Goal: Task Accomplishment & Management: Use online tool/utility

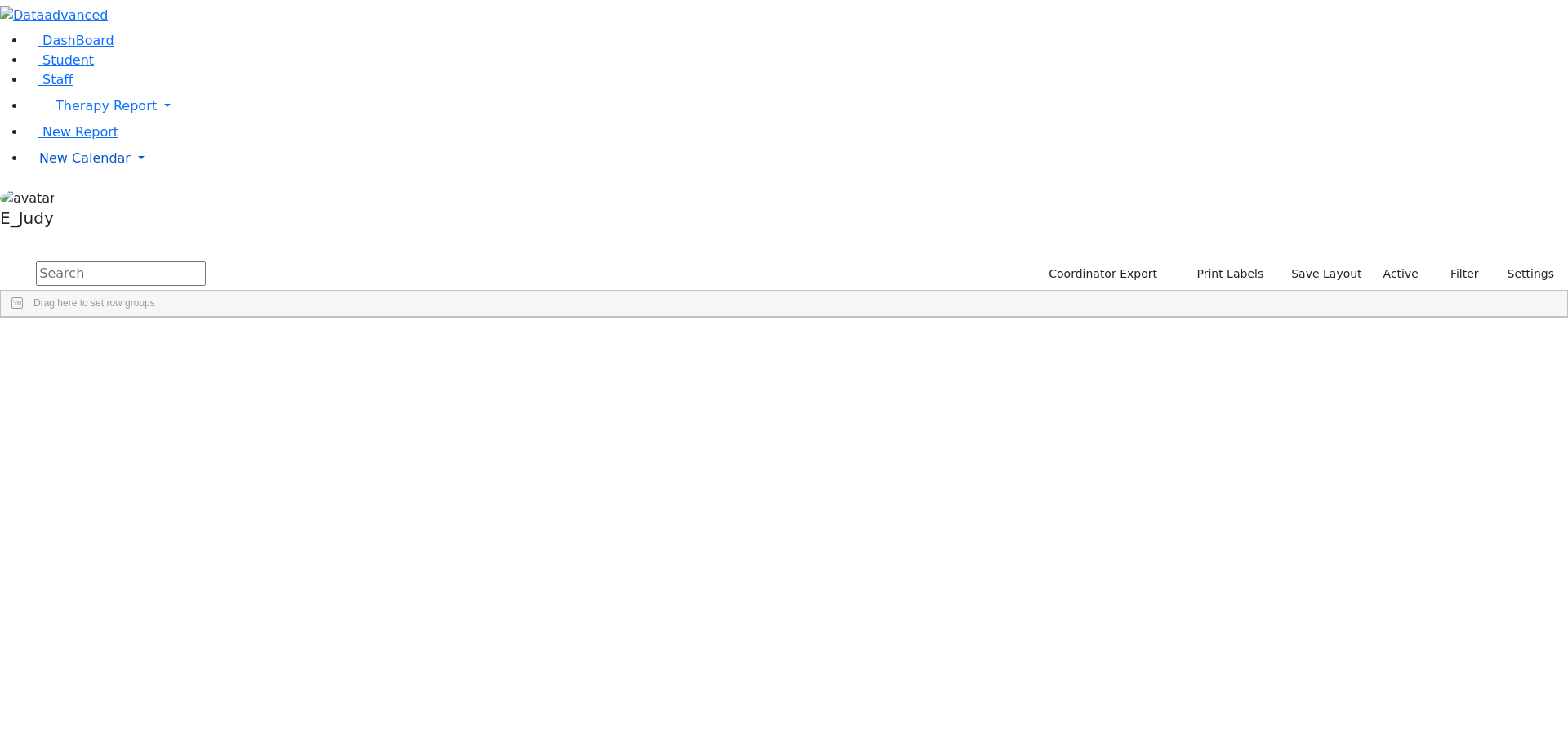
click at [155, 175] on link "New Calendar" at bounding box center [796, 159] width 1541 height 33
click at [84, 201] on link "Calendar" at bounding box center [64, 191] width 59 height 19
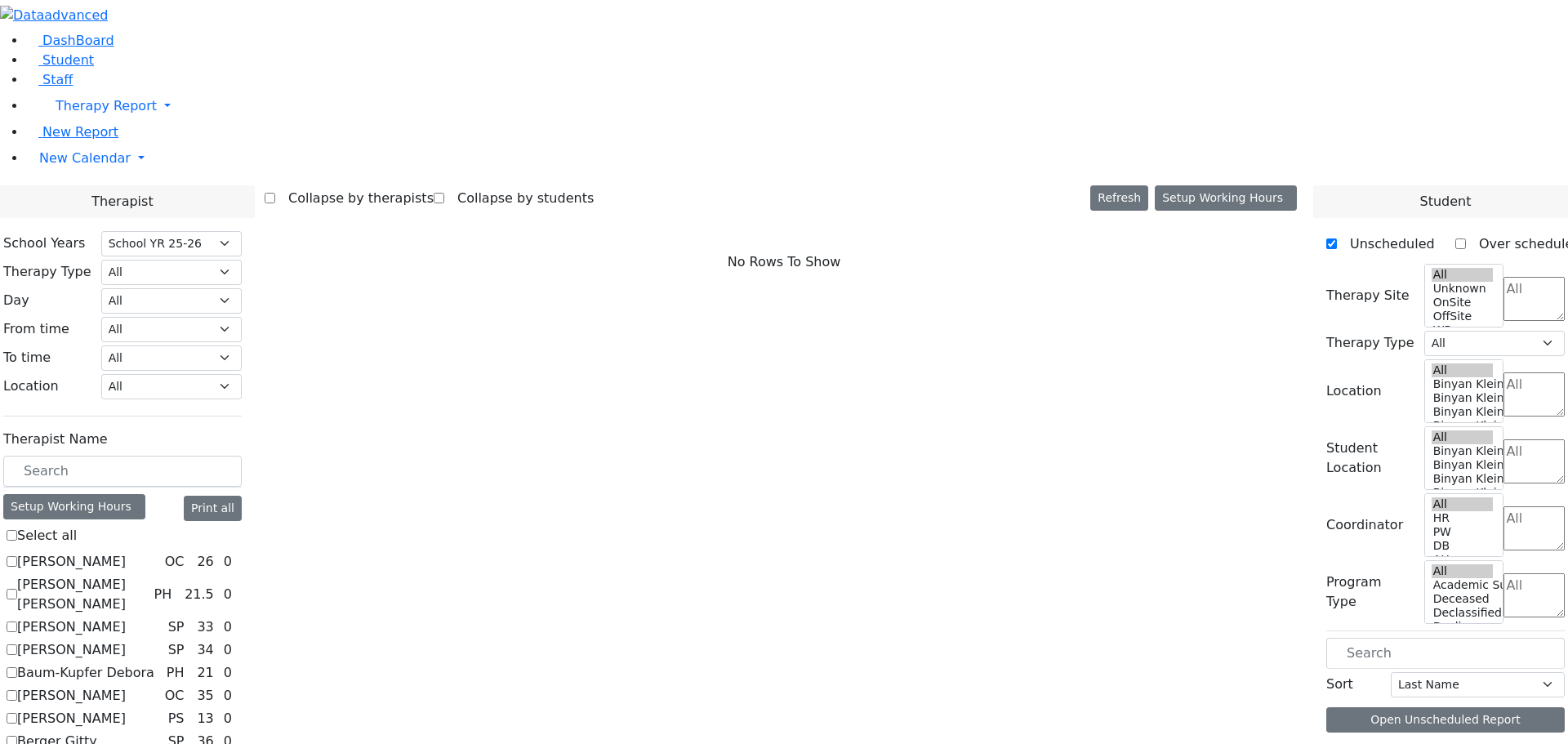
select select "212"
drag, startPoint x: 238, startPoint y: 285, endPoint x: 246, endPoint y: 289, distance: 8.9
click at [238, 456] on input "text" at bounding box center [122, 471] width 238 height 31
type input "e"
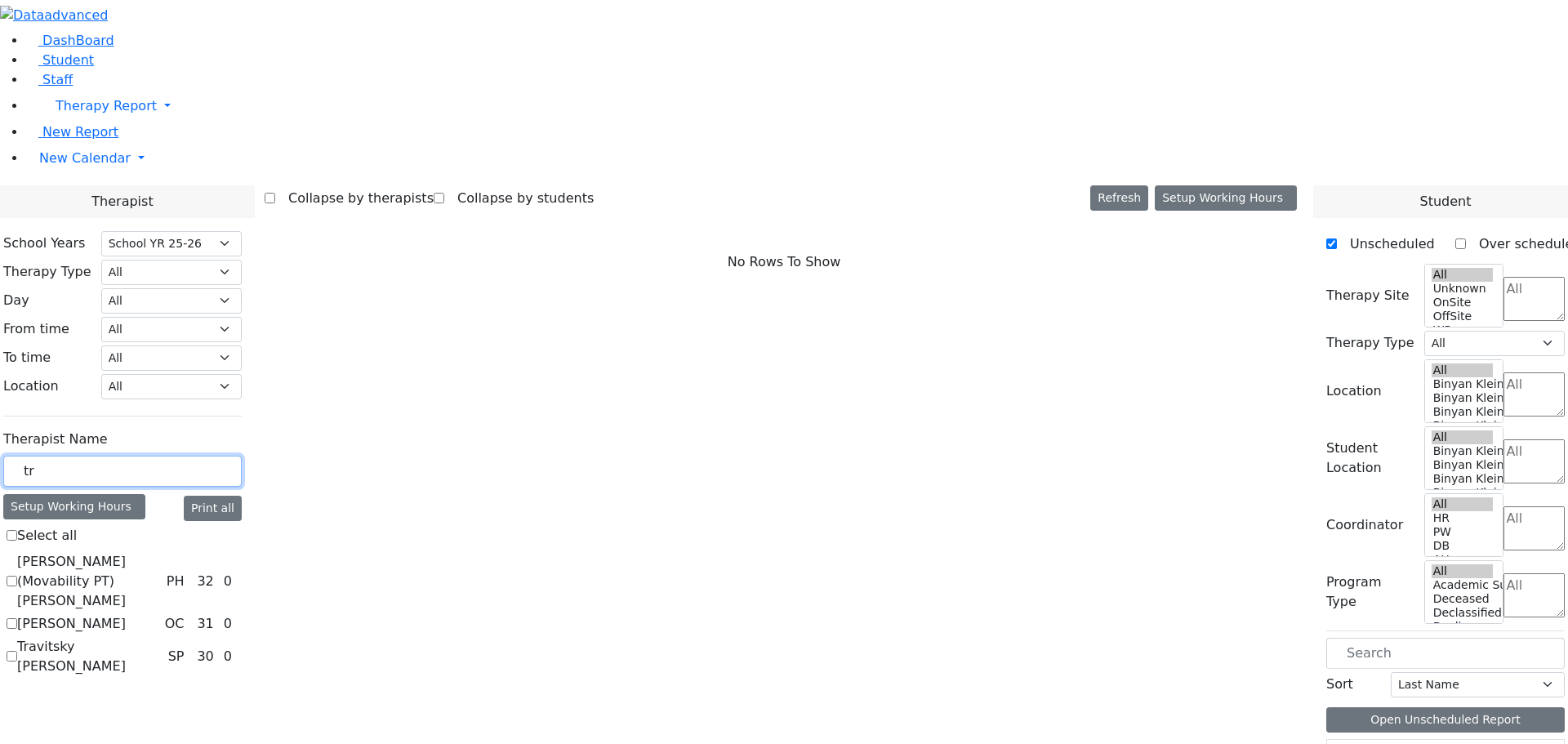
type input "tre"
checkbox input "true"
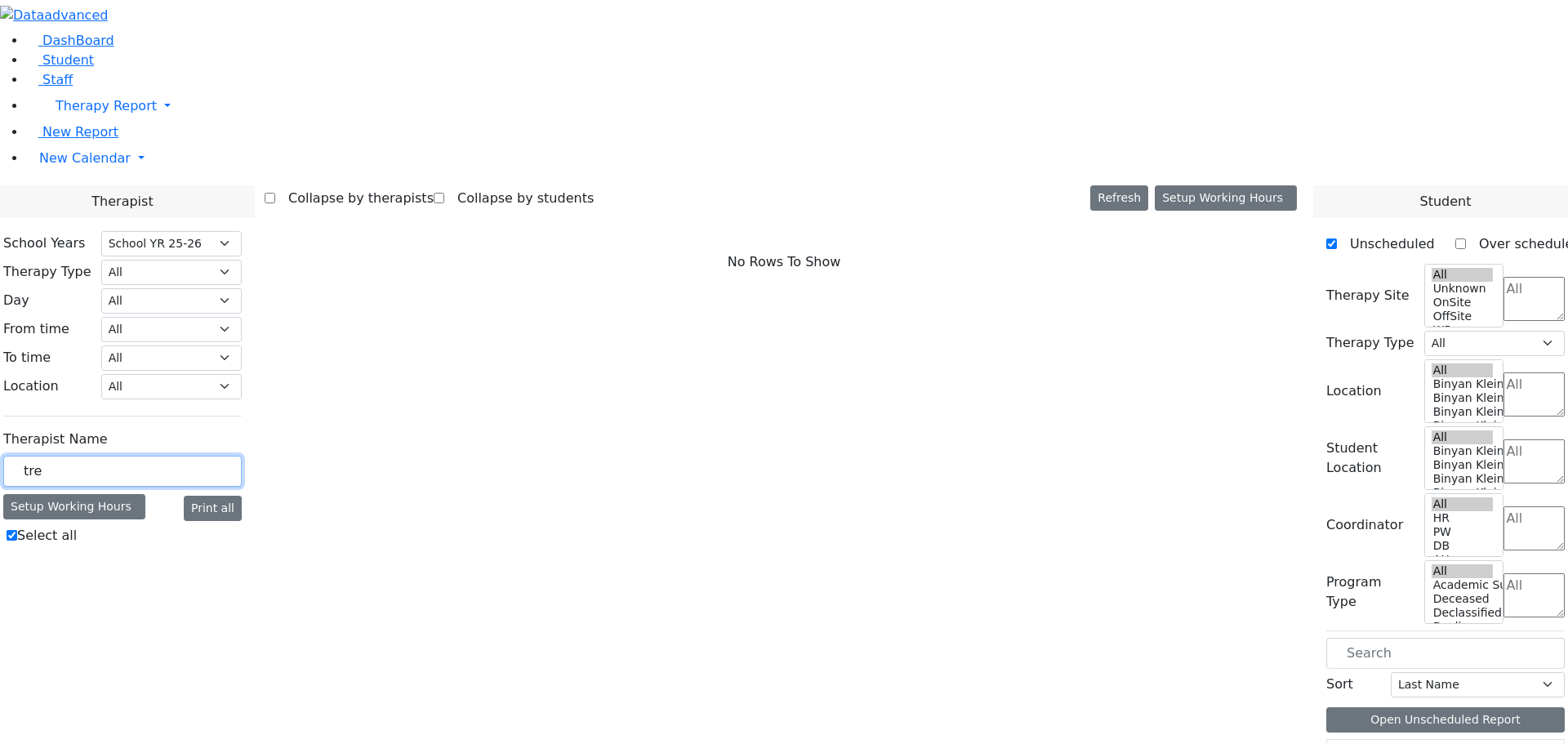
type input "tr"
checkbox input "false"
type input "t"
type input "rei"
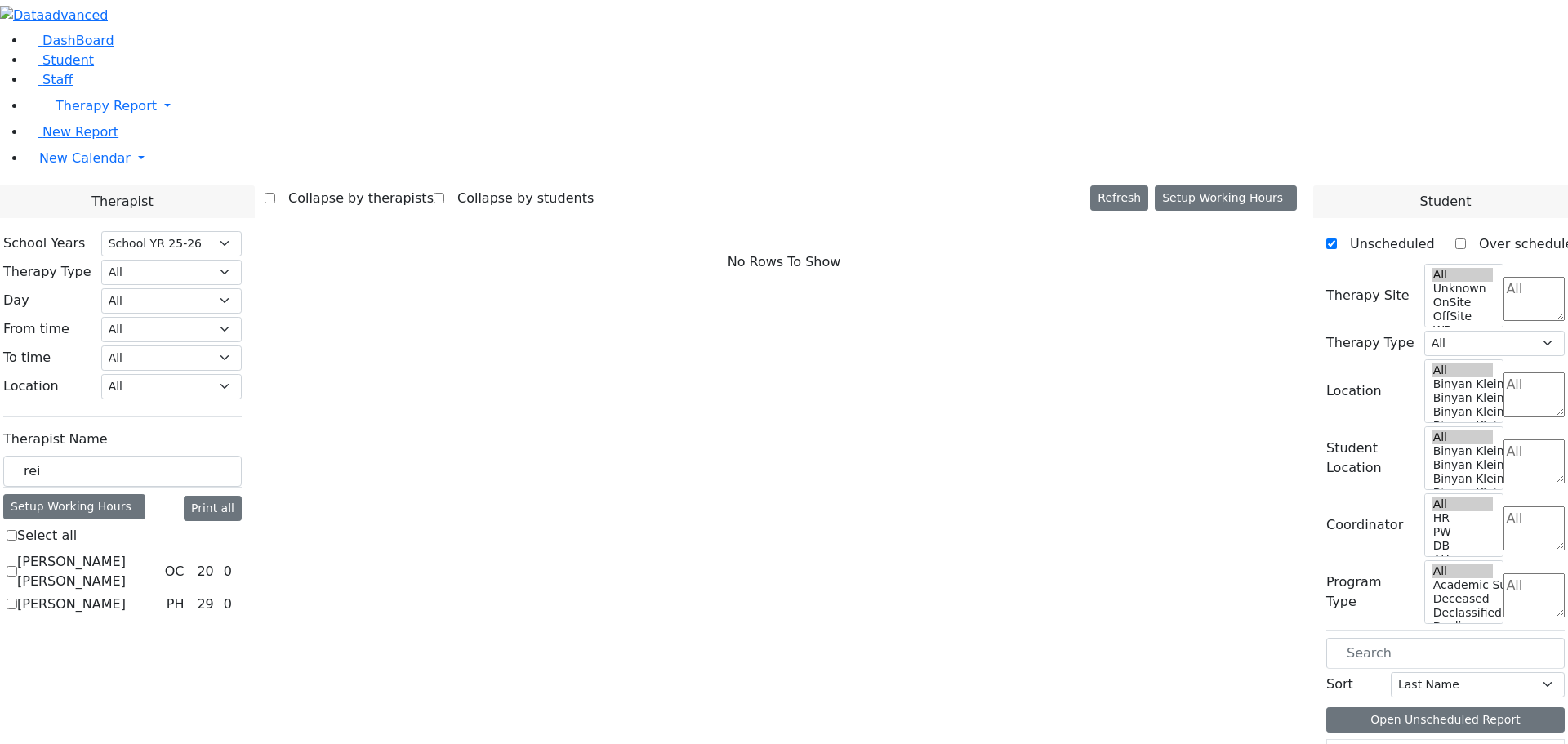
click at [126, 594] on label "Reiss Adeena" at bounding box center [71, 604] width 109 height 19
click at [17, 599] on input "Reiss Adeena" at bounding box center [12, 604] width 11 height 11
checkbox input "true"
select select "2"
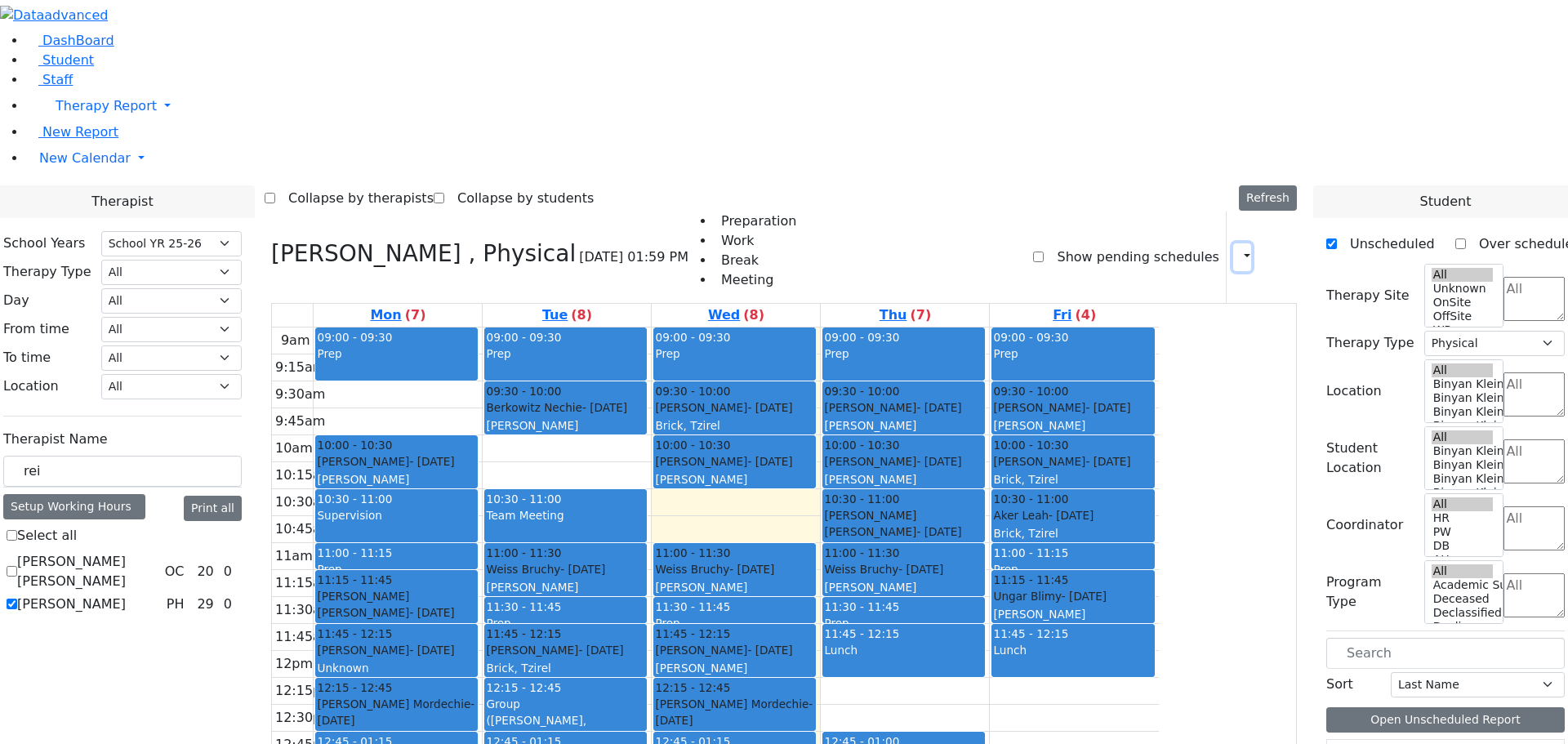
click at [1237, 249] on icon "button" at bounding box center [1237, 257] width 0 height 15
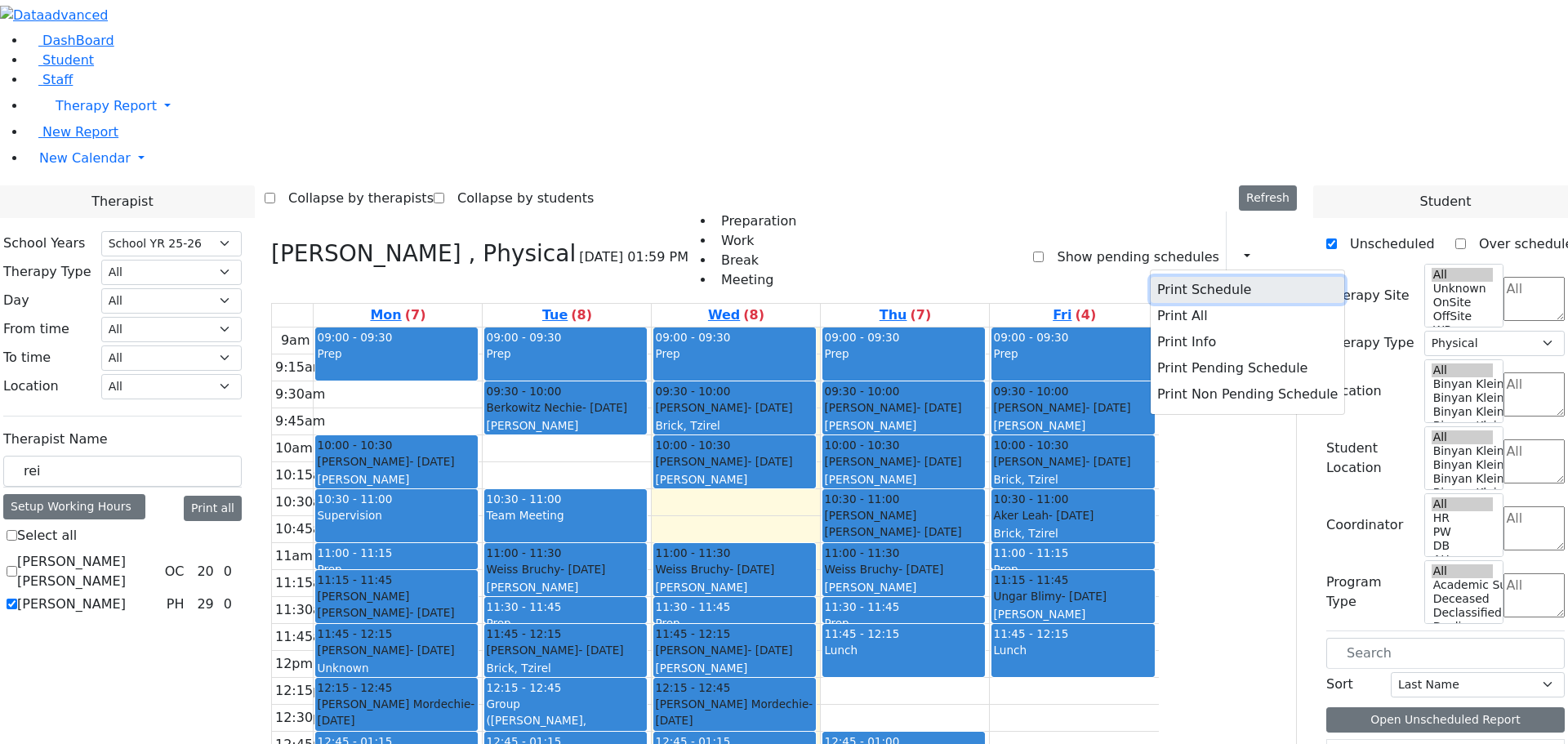
click at [1162, 277] on button "Print Schedule" at bounding box center [1247, 289] width 193 height 26
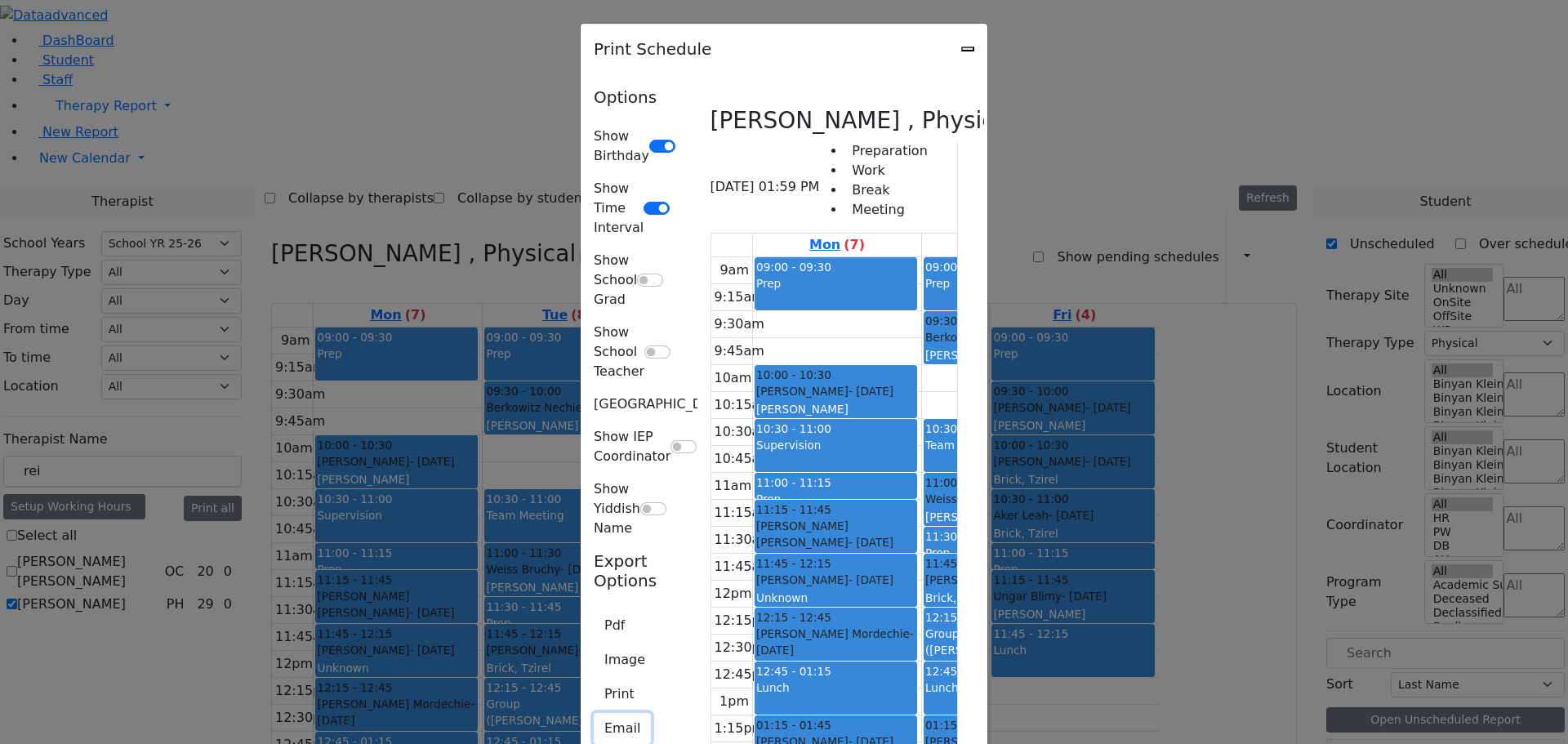
click at [593, 712] on button "Email" at bounding box center [621, 728] width 57 height 31
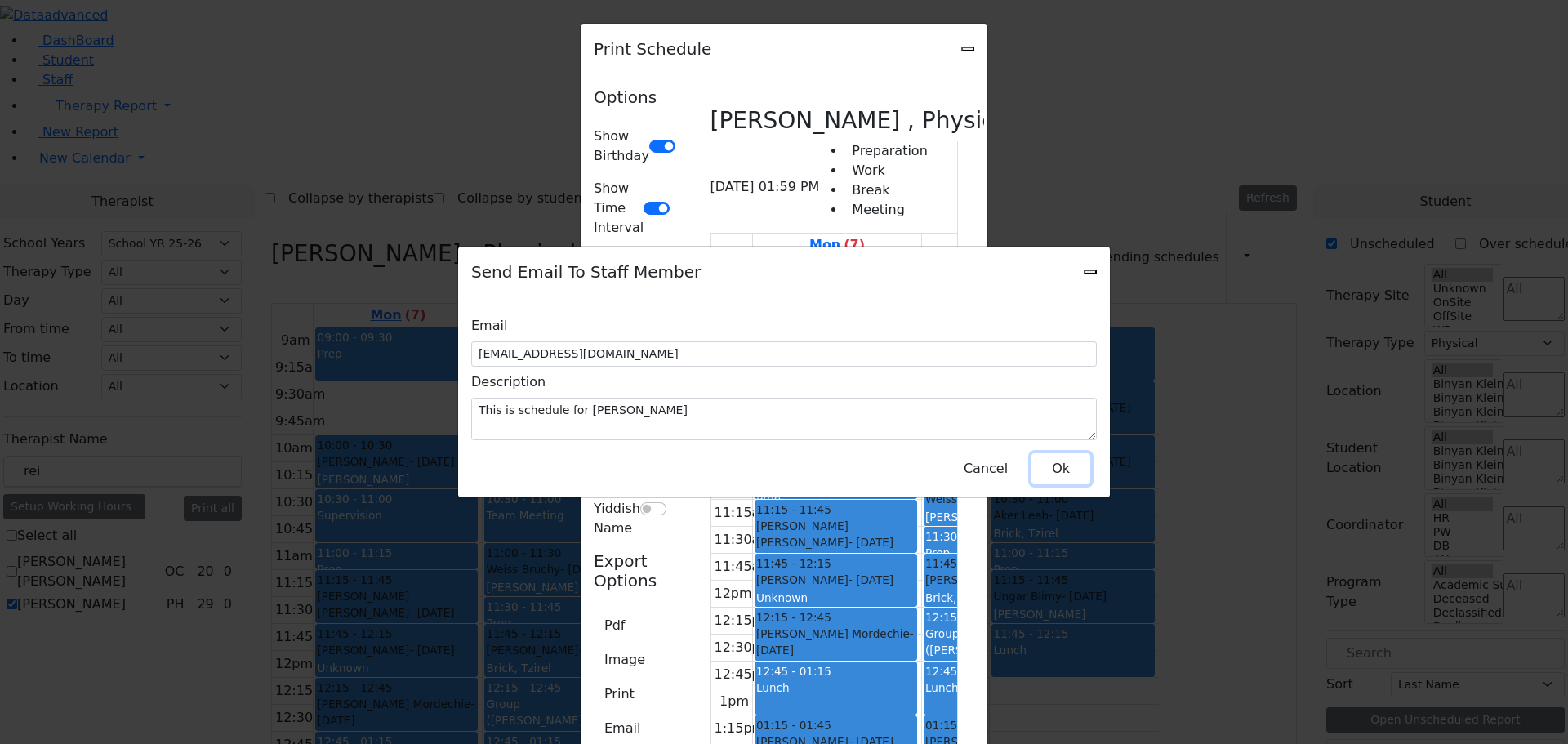
click at [1066, 460] on button "Ok" at bounding box center [1060, 468] width 59 height 31
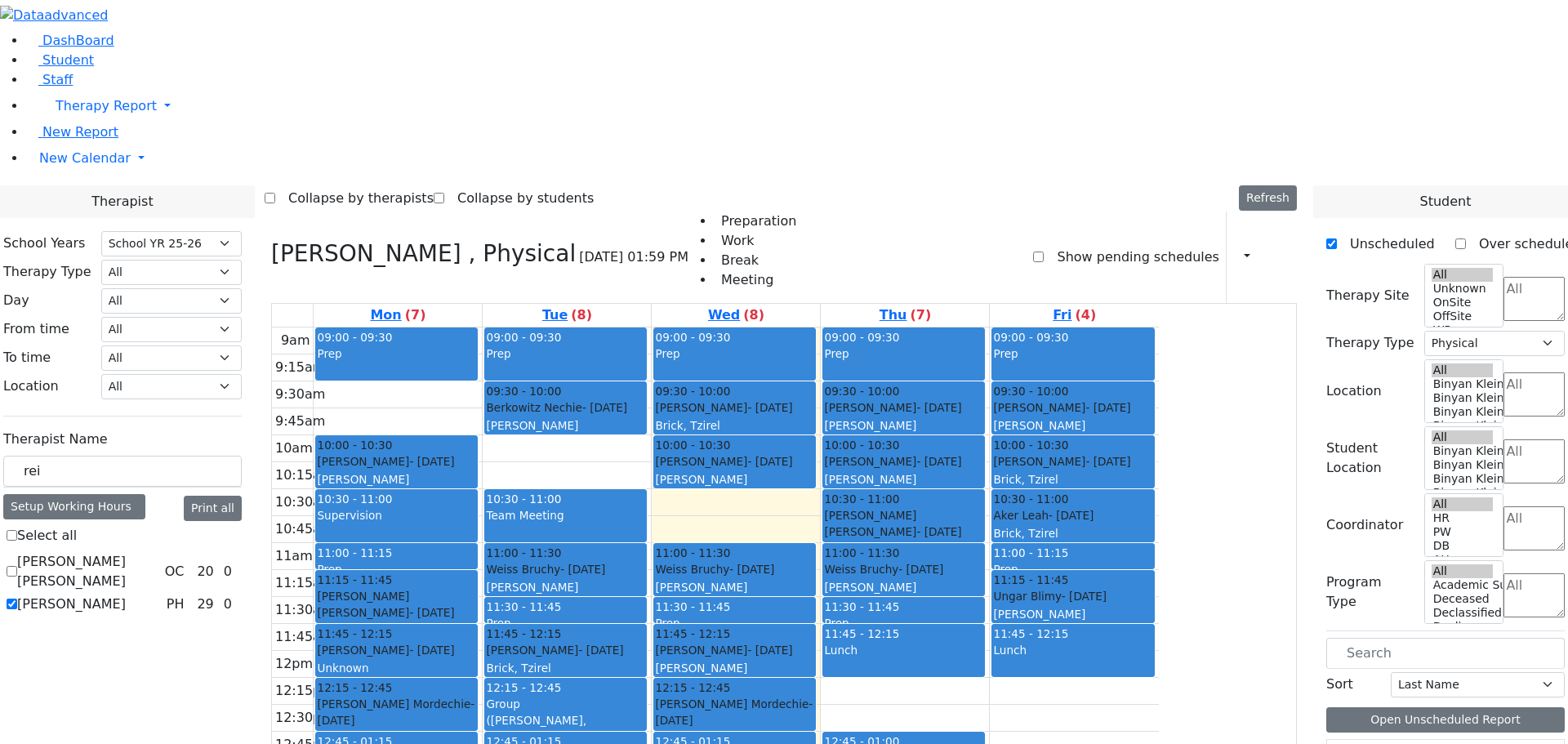
click at [159, 552] on label "Reichmann M. Tovah" at bounding box center [87, 571] width 141 height 39
click at [17, 566] on input "Reichmann M. Tovah" at bounding box center [12, 571] width 11 height 11
checkbox input "true"
select select
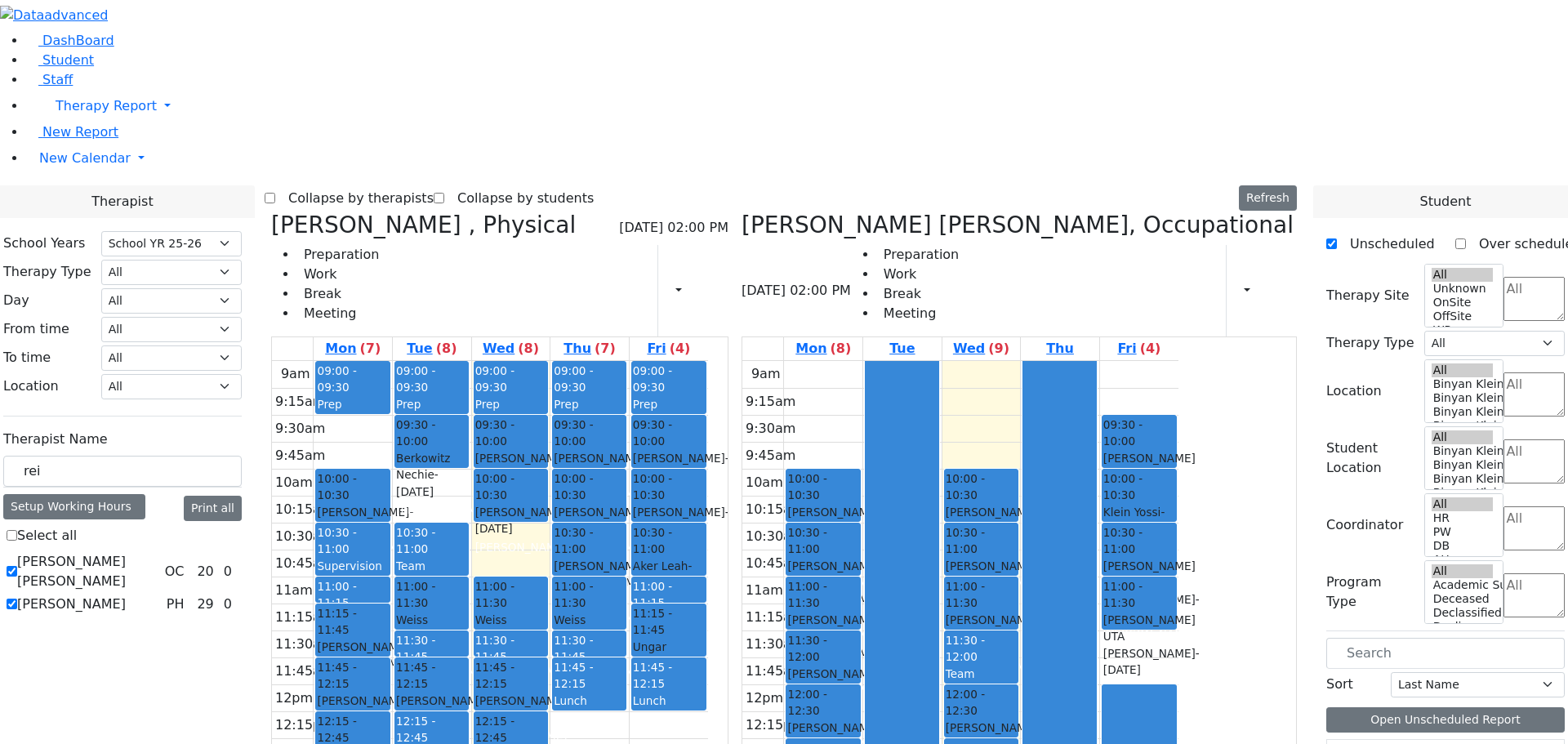
click at [126, 594] on label "Reiss Adeena" at bounding box center [71, 604] width 109 height 19
click at [17, 599] on input "Reiss Adeena" at bounding box center [12, 604] width 11 height 11
checkbox input "false"
select select "1"
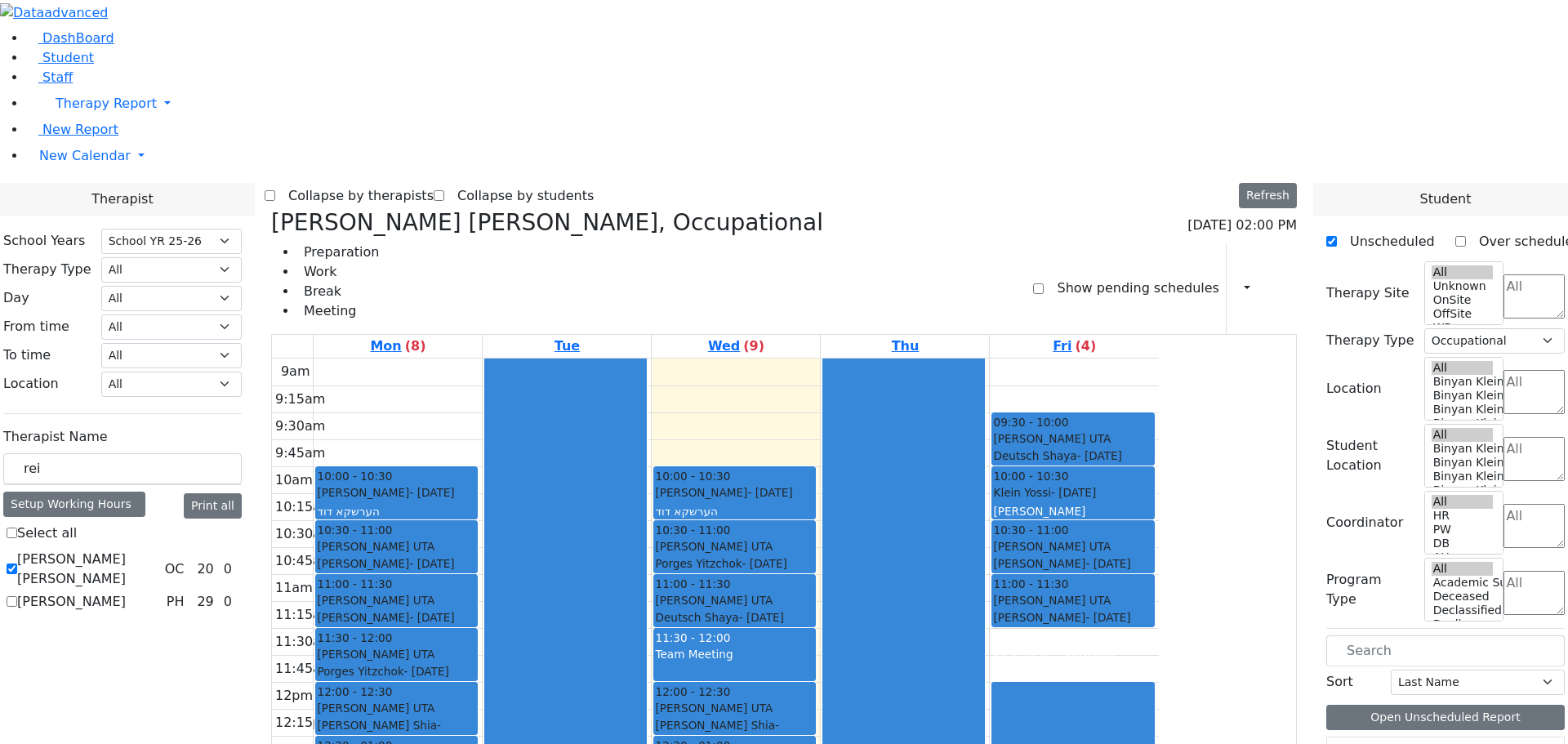
click at [159, 550] on label "Reichmann M. Tovah" at bounding box center [87, 569] width 141 height 39
click at [17, 563] on input "Reichmann M. Tovah" at bounding box center [12, 568] width 11 height 11
checkbox input "false"
select select
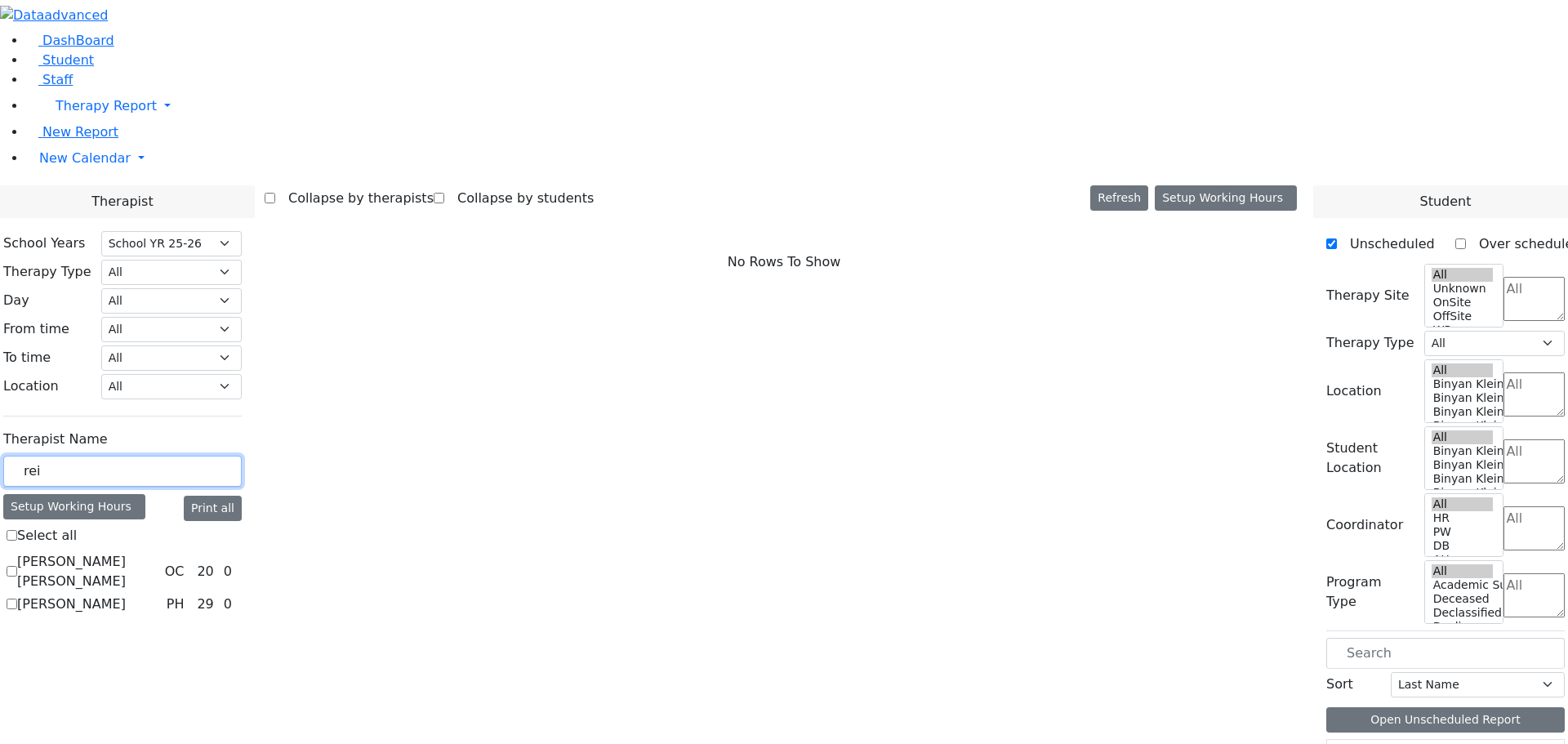
drag, startPoint x: 236, startPoint y: 282, endPoint x: 209, endPoint y: 279, distance: 27.2
click at [209, 456] on input "rei" at bounding box center [122, 471] width 238 height 31
type input "gr"
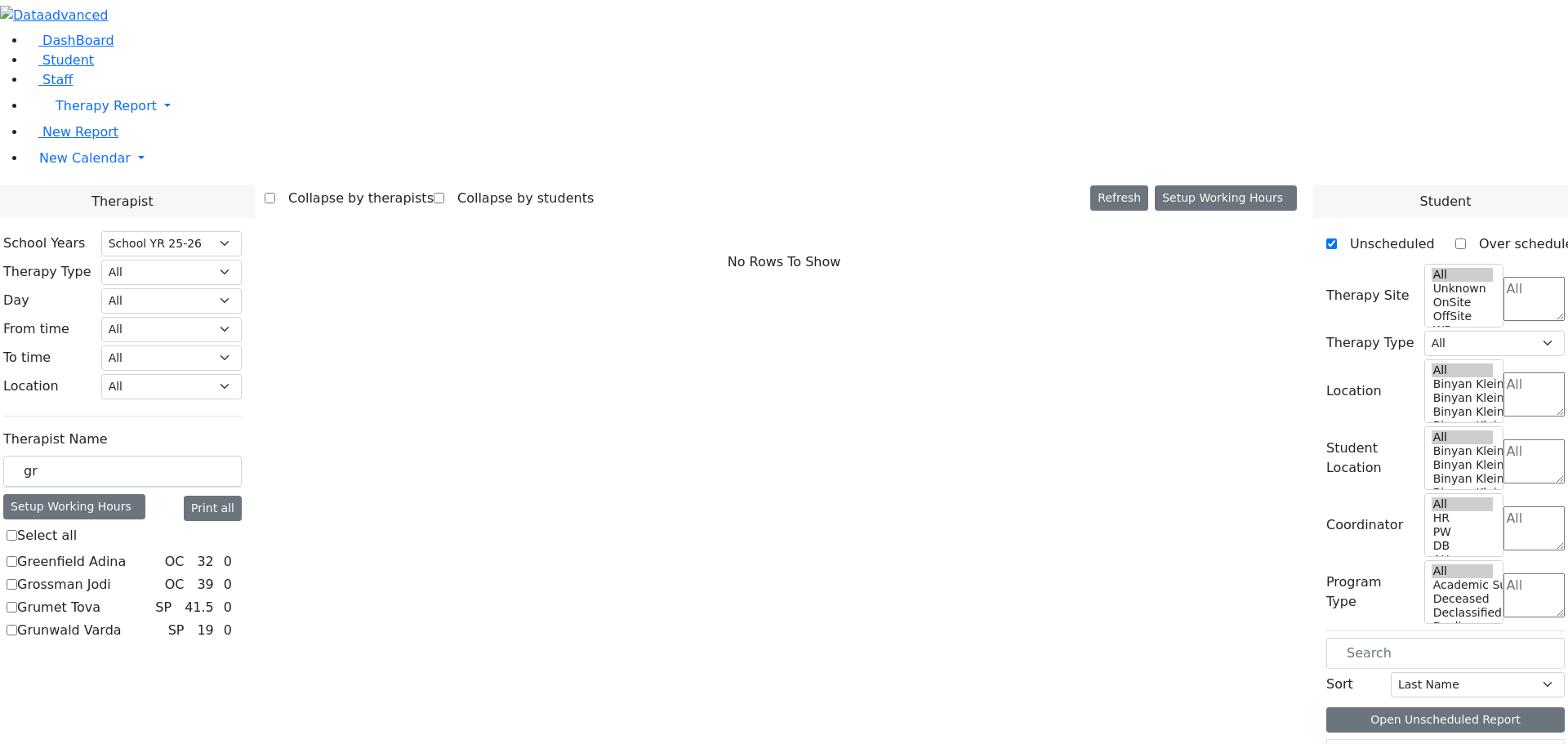
click at [122, 620] on label "Grunwald Varda" at bounding box center [69, 630] width 105 height 19
click at [17, 625] on input "Grunwald Varda" at bounding box center [12, 630] width 11 height 11
checkbox input "true"
select select "3"
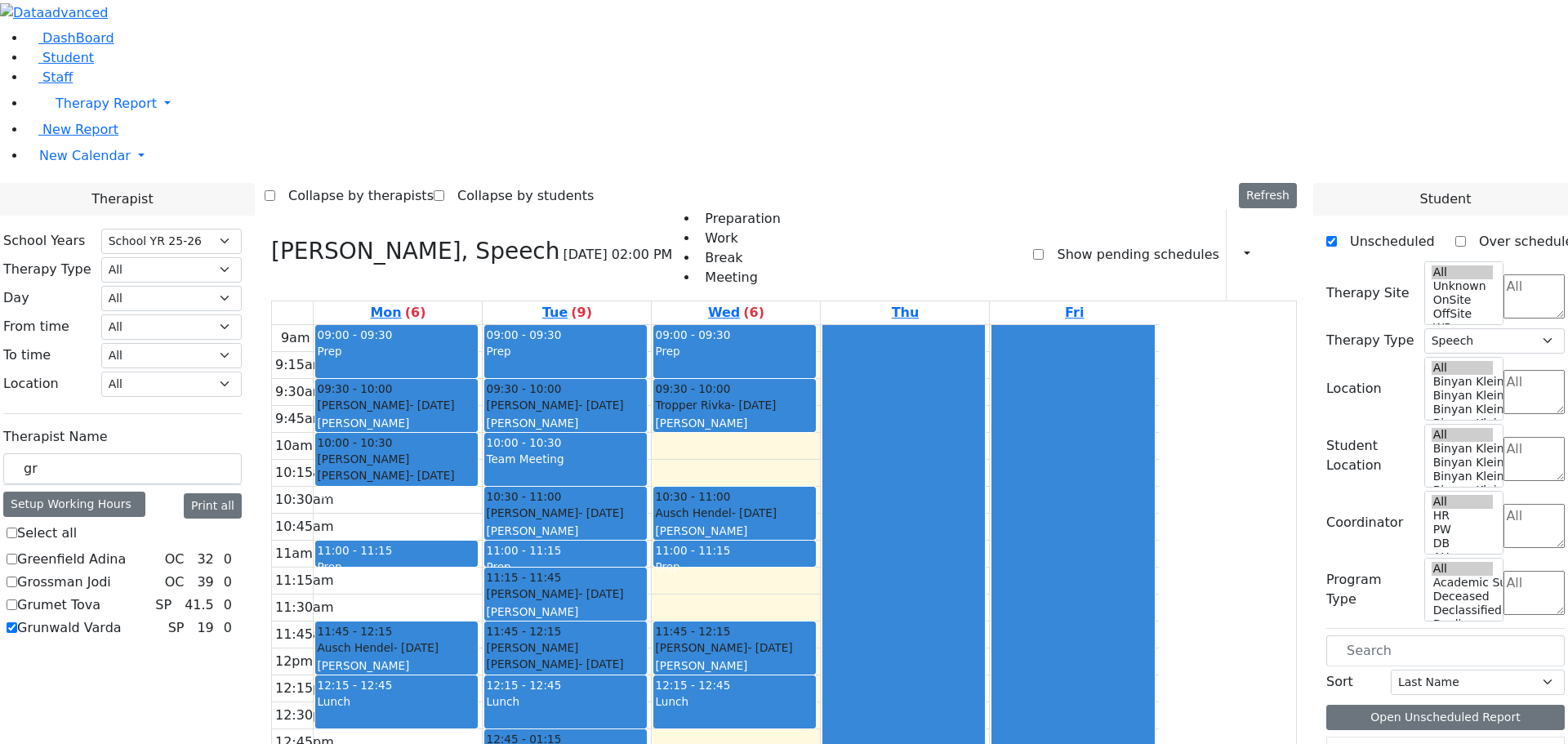
scroll to position [479, 0]
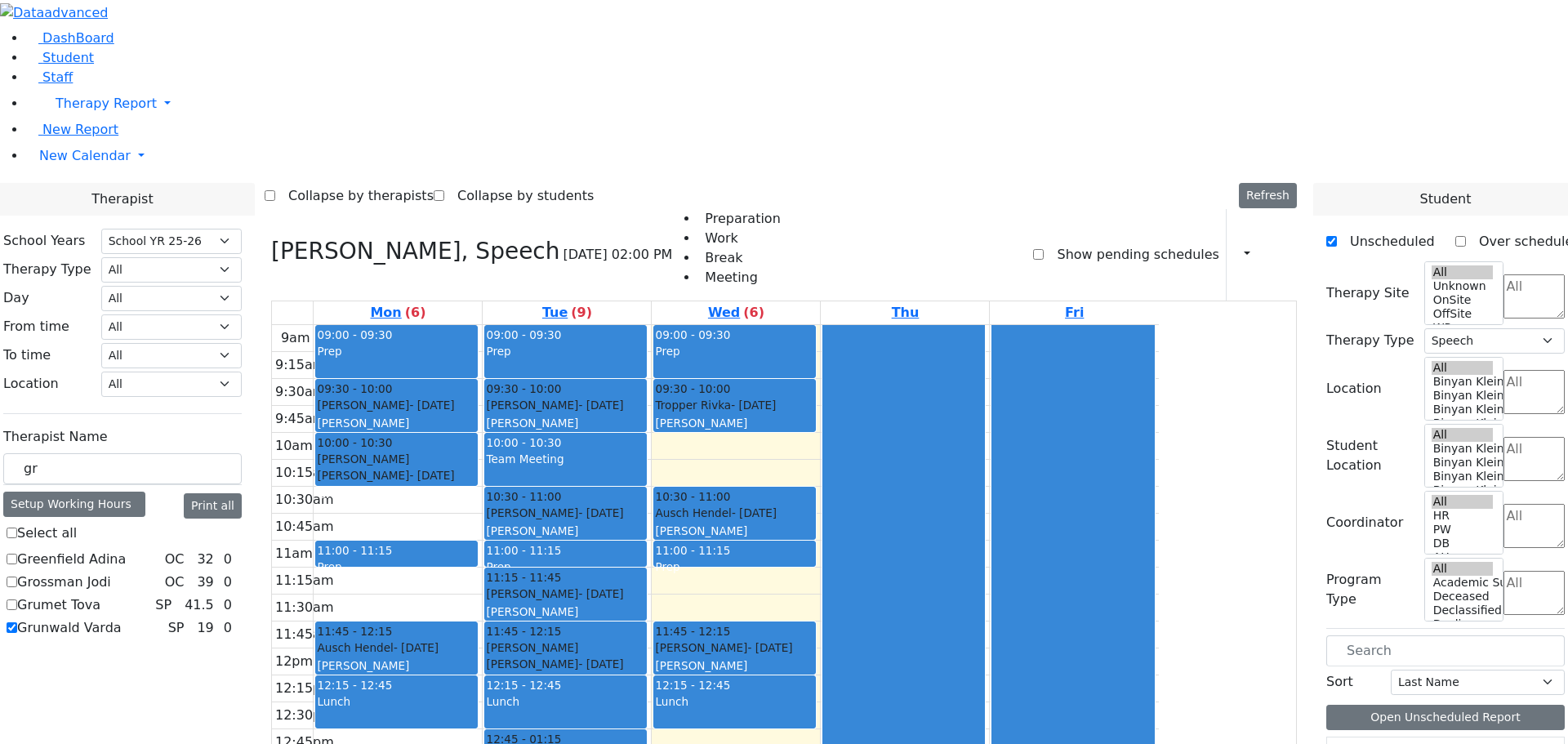
click at [122, 618] on label "Grunwald Varda" at bounding box center [69, 628] width 105 height 19
click at [17, 622] on input "Grunwald Varda" at bounding box center [12, 627] width 11 height 11
checkbox input "false"
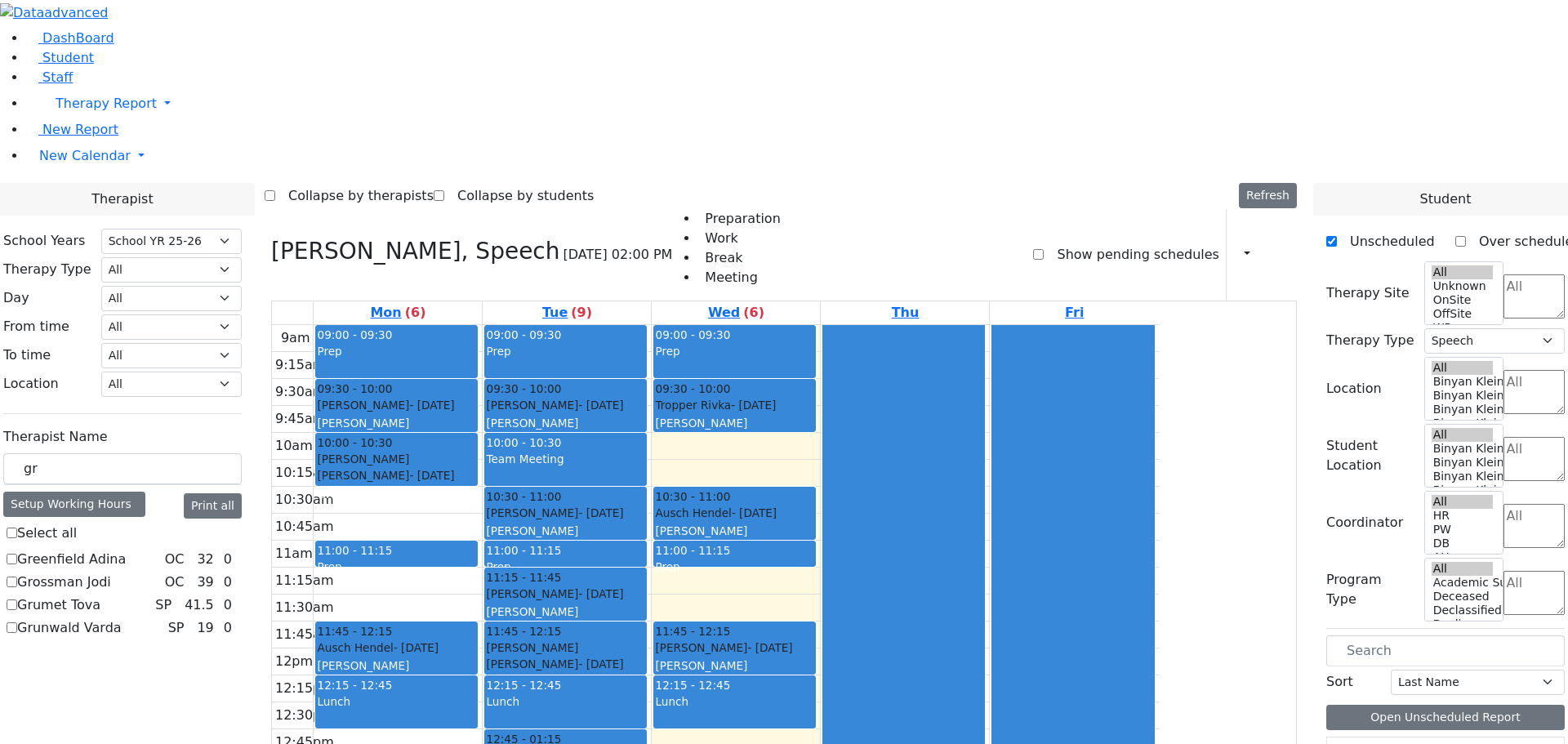
select select
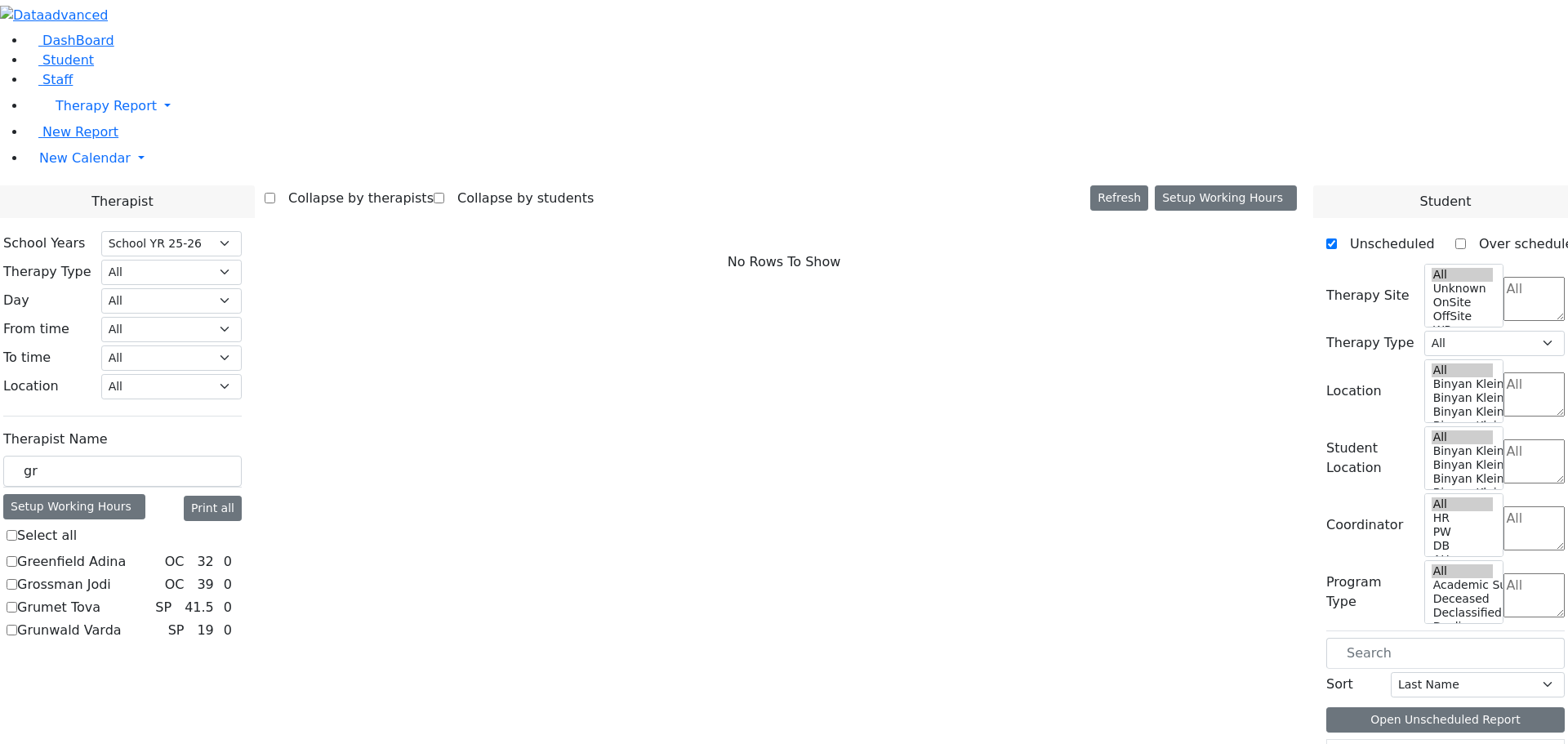
click at [100, 598] on label "Grumet Tova" at bounding box center [59, 608] width 84 height 19
click at [17, 602] on input "Grumet Tova" at bounding box center [12, 607] width 11 height 11
checkbox input "true"
select select "3"
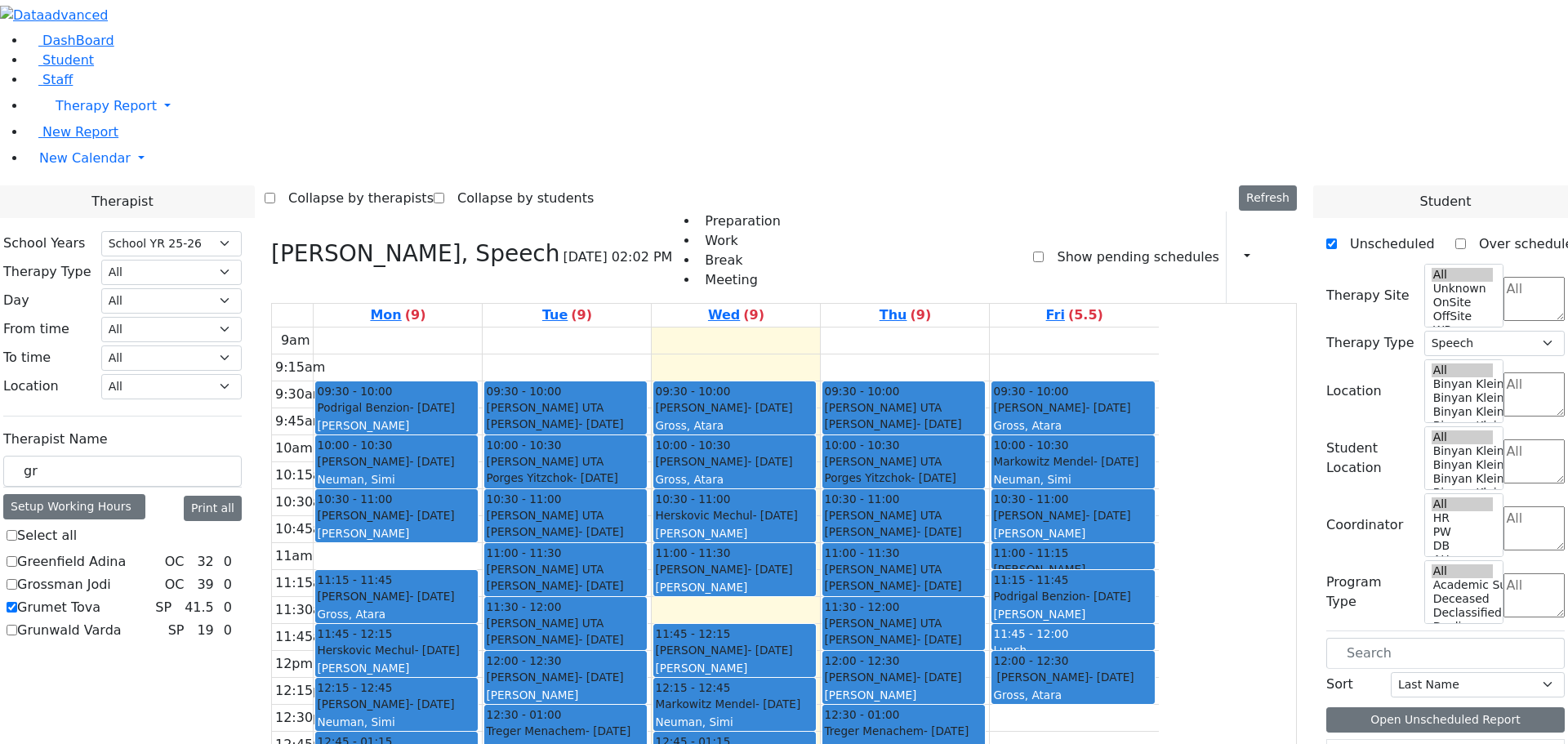
scroll to position [479, 0]
